Goal: Find specific page/section: Find specific page/section

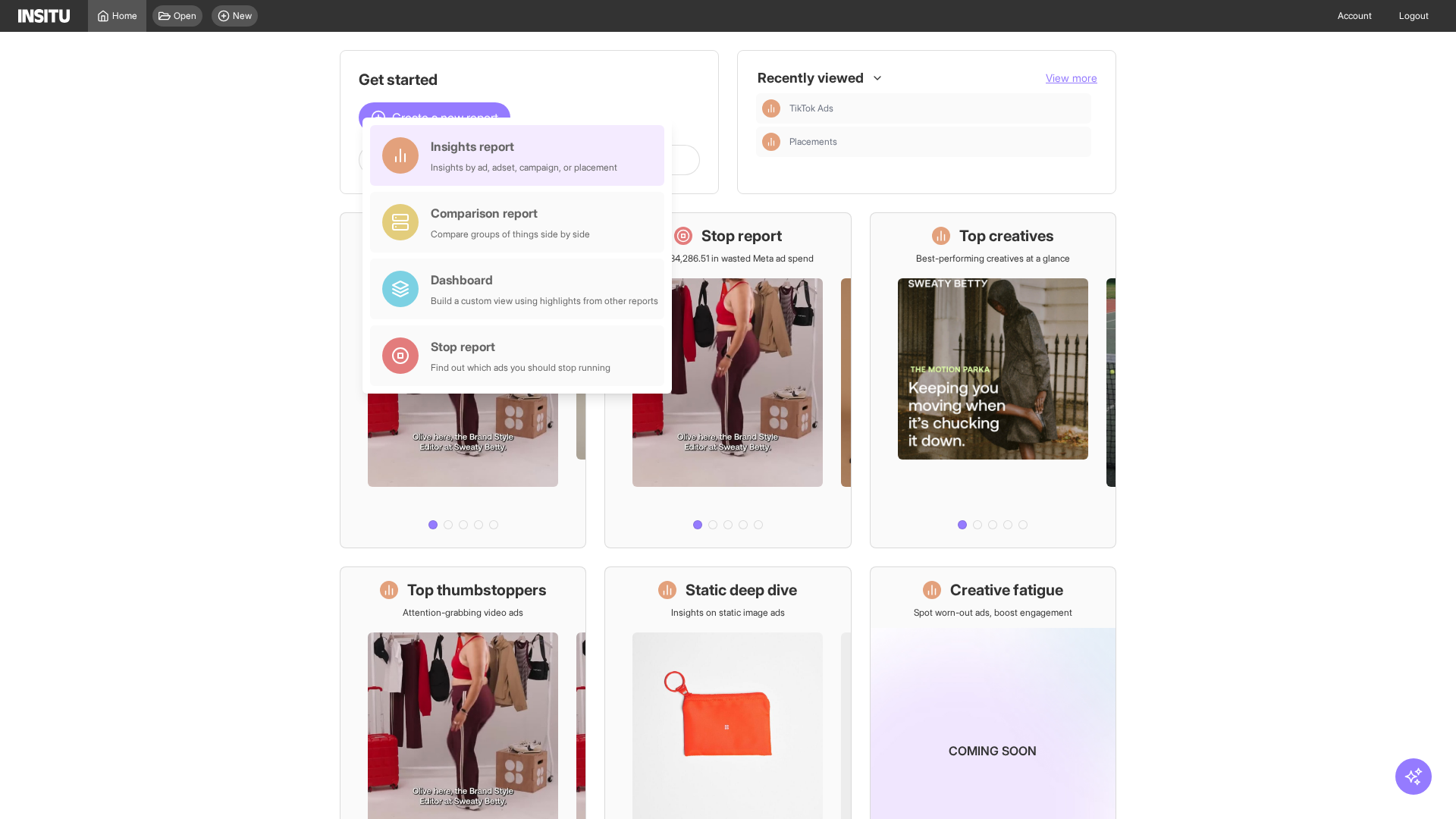
click at [521, 155] on div "Insights report Insights by ad, adset, campaign, or placement" at bounding box center [524, 155] width 187 height 36
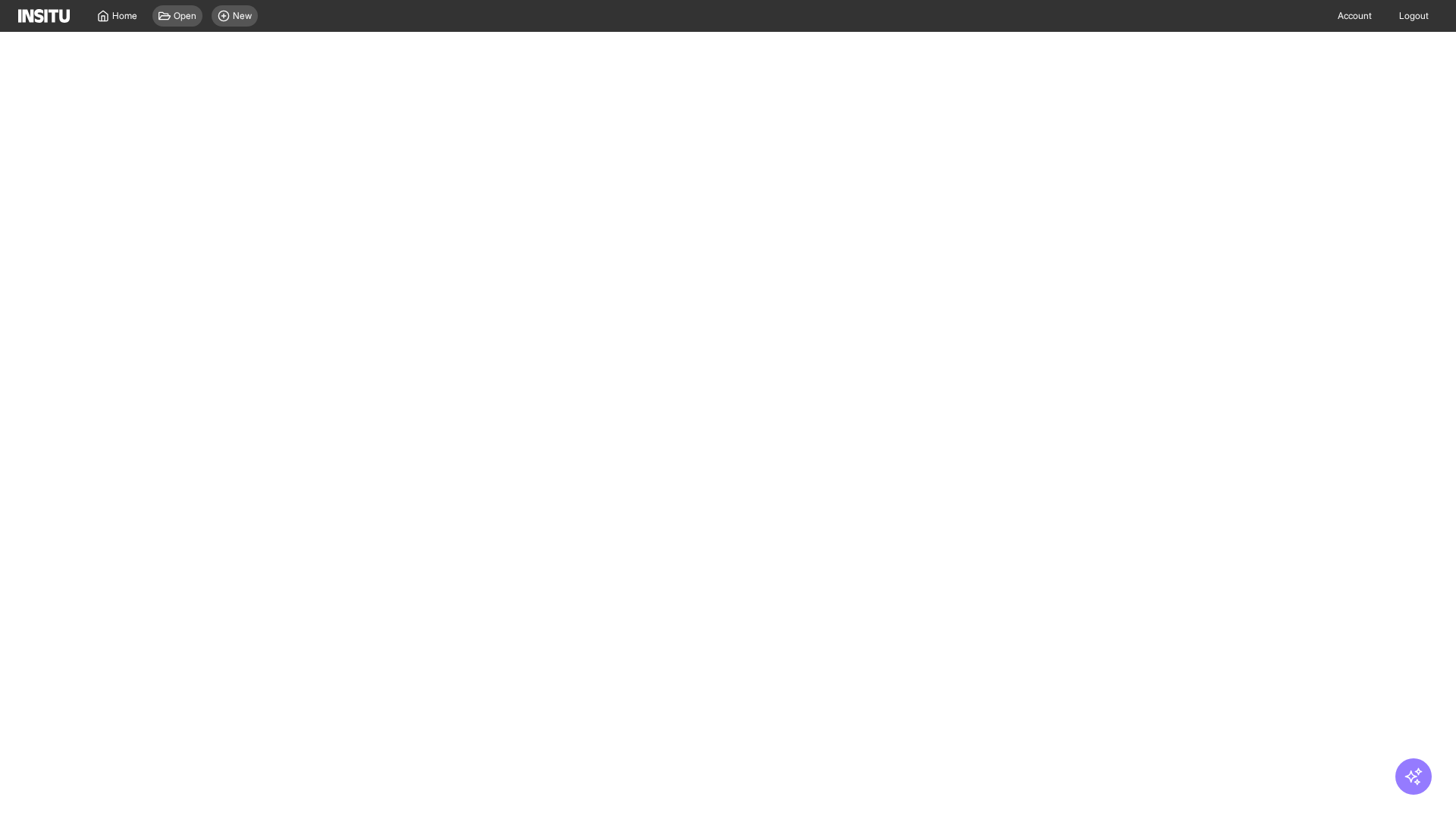
select select "**"
